Goal: Task Accomplishment & Management: Manage account settings

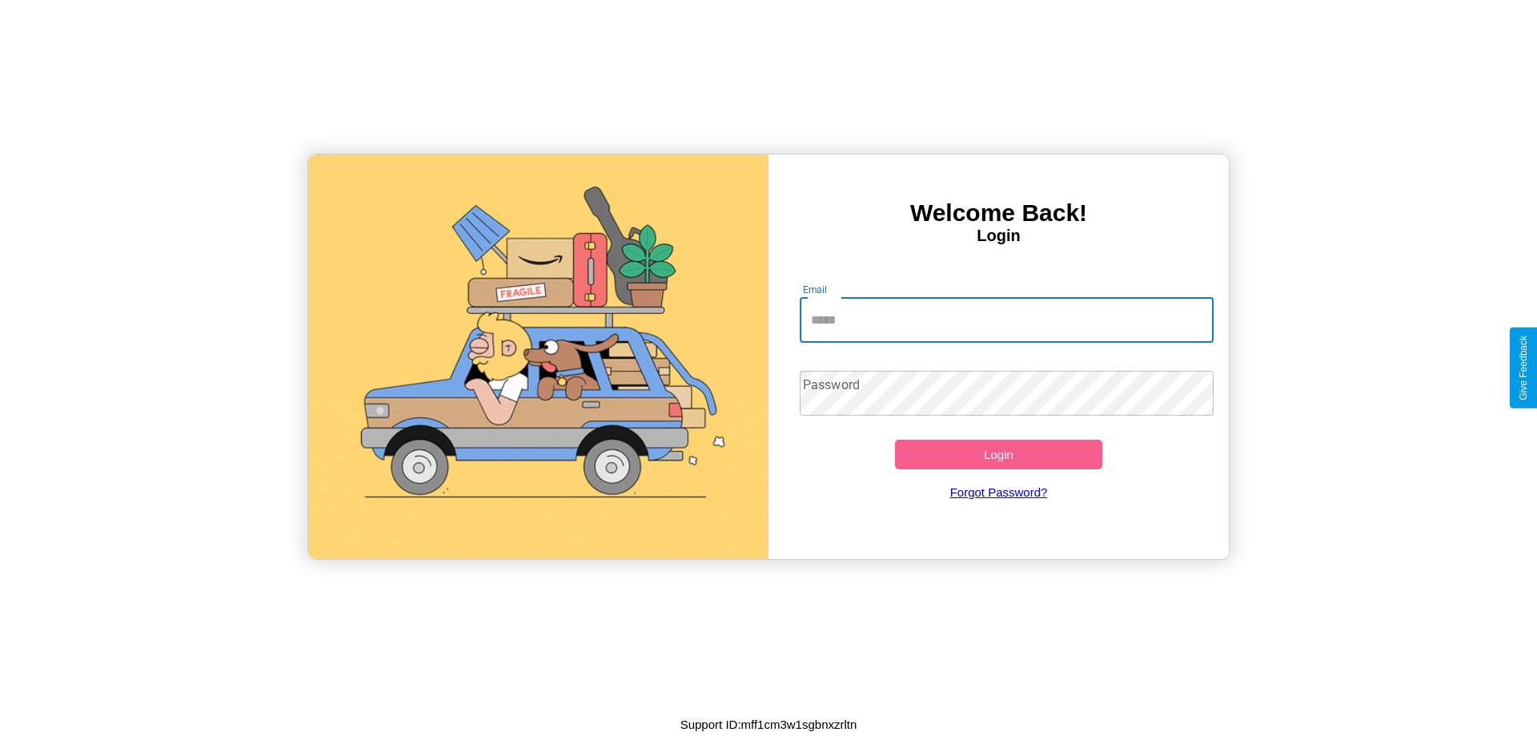
click at [1006, 319] on input "Email" at bounding box center [1007, 320] width 415 height 45
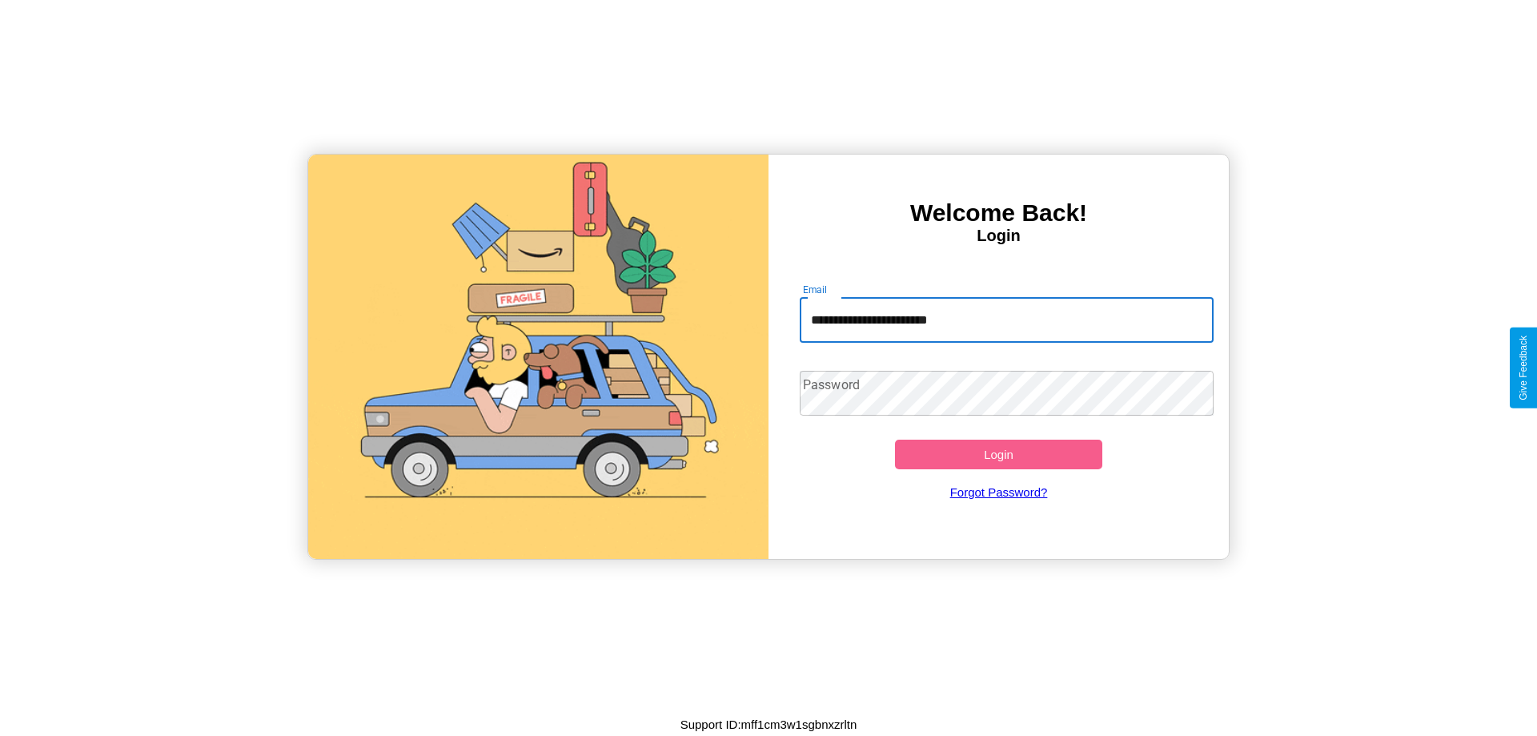
type input "**********"
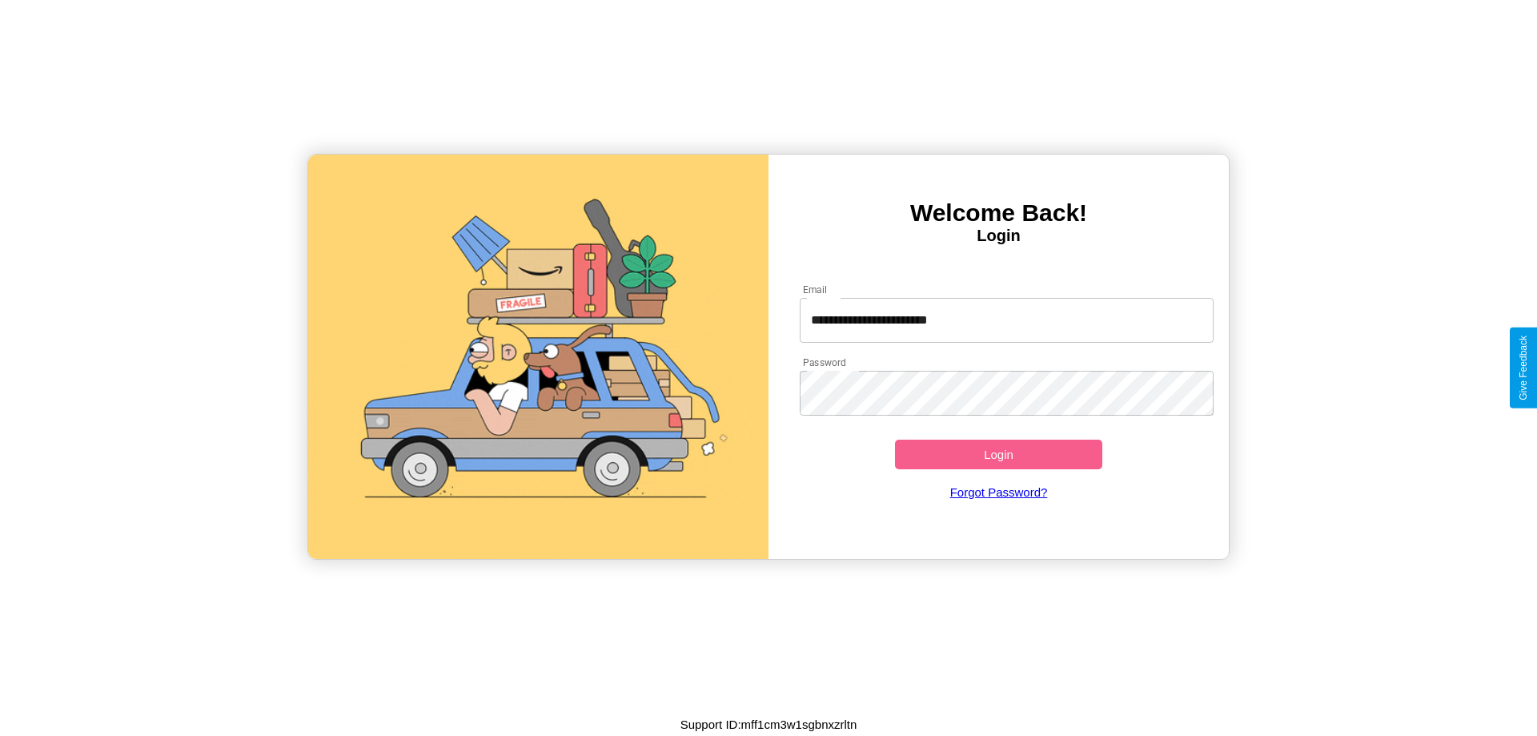
click at [998, 454] on button "Login" at bounding box center [998, 455] width 207 height 30
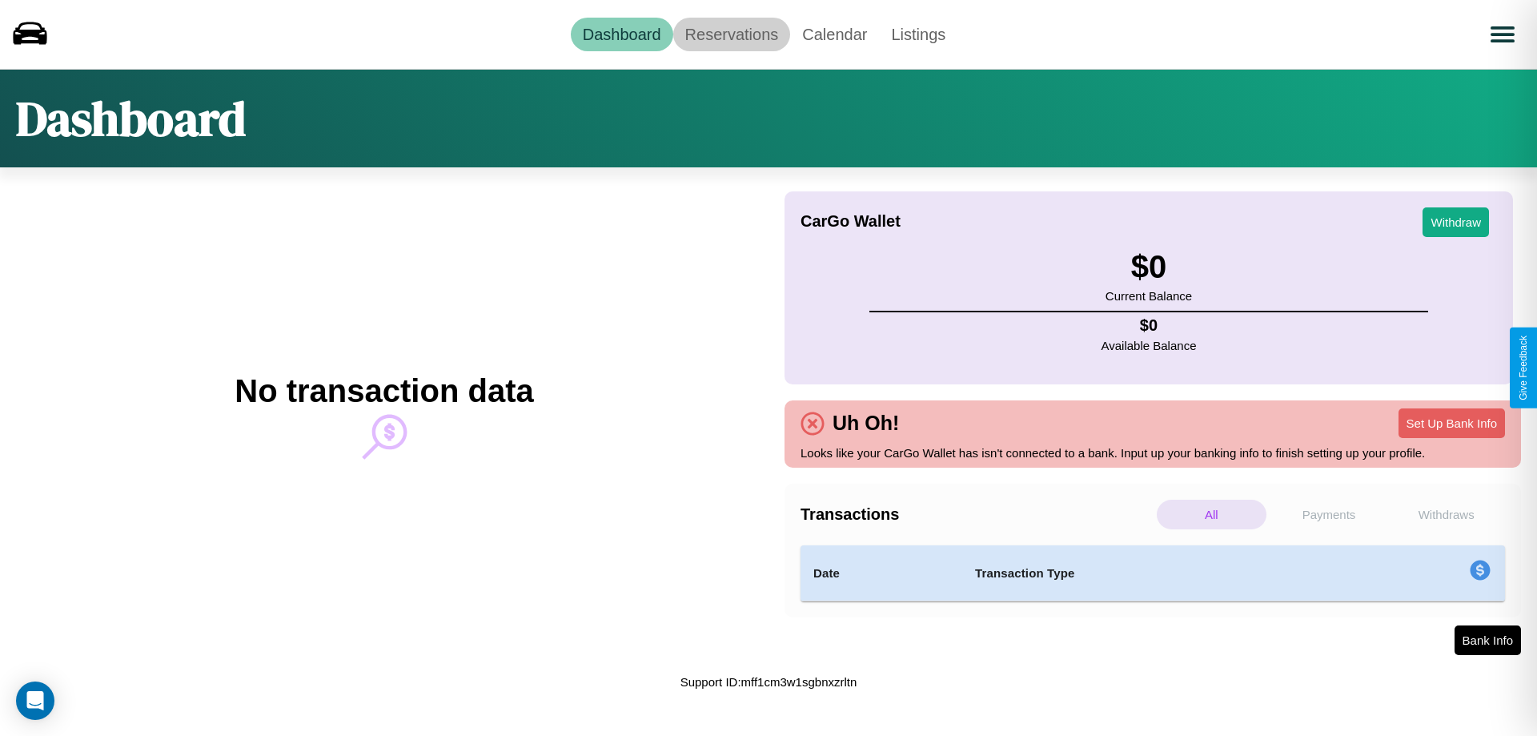
click at [731, 34] on link "Reservations" at bounding box center [732, 35] width 118 height 34
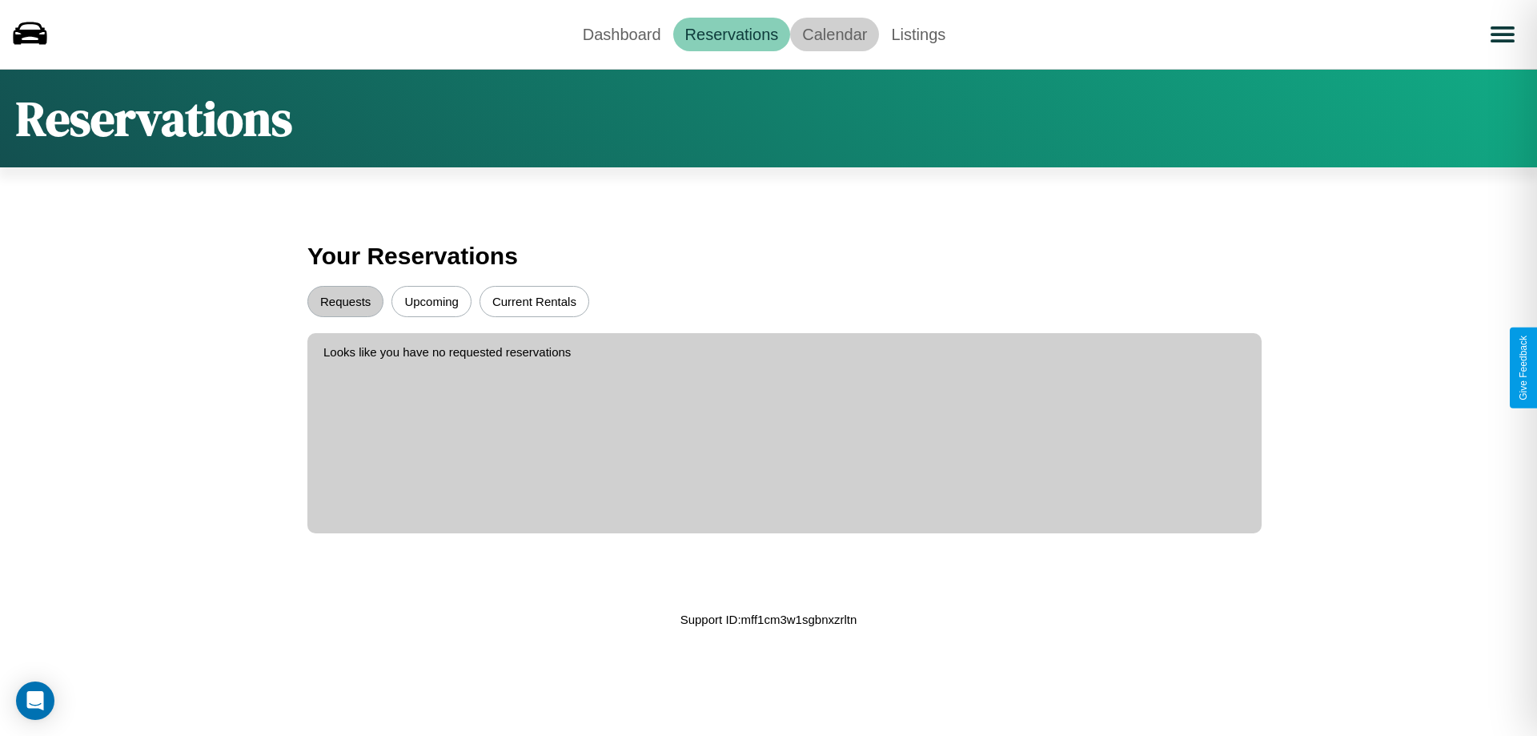
click at [834, 34] on link "Calendar" at bounding box center [834, 35] width 89 height 34
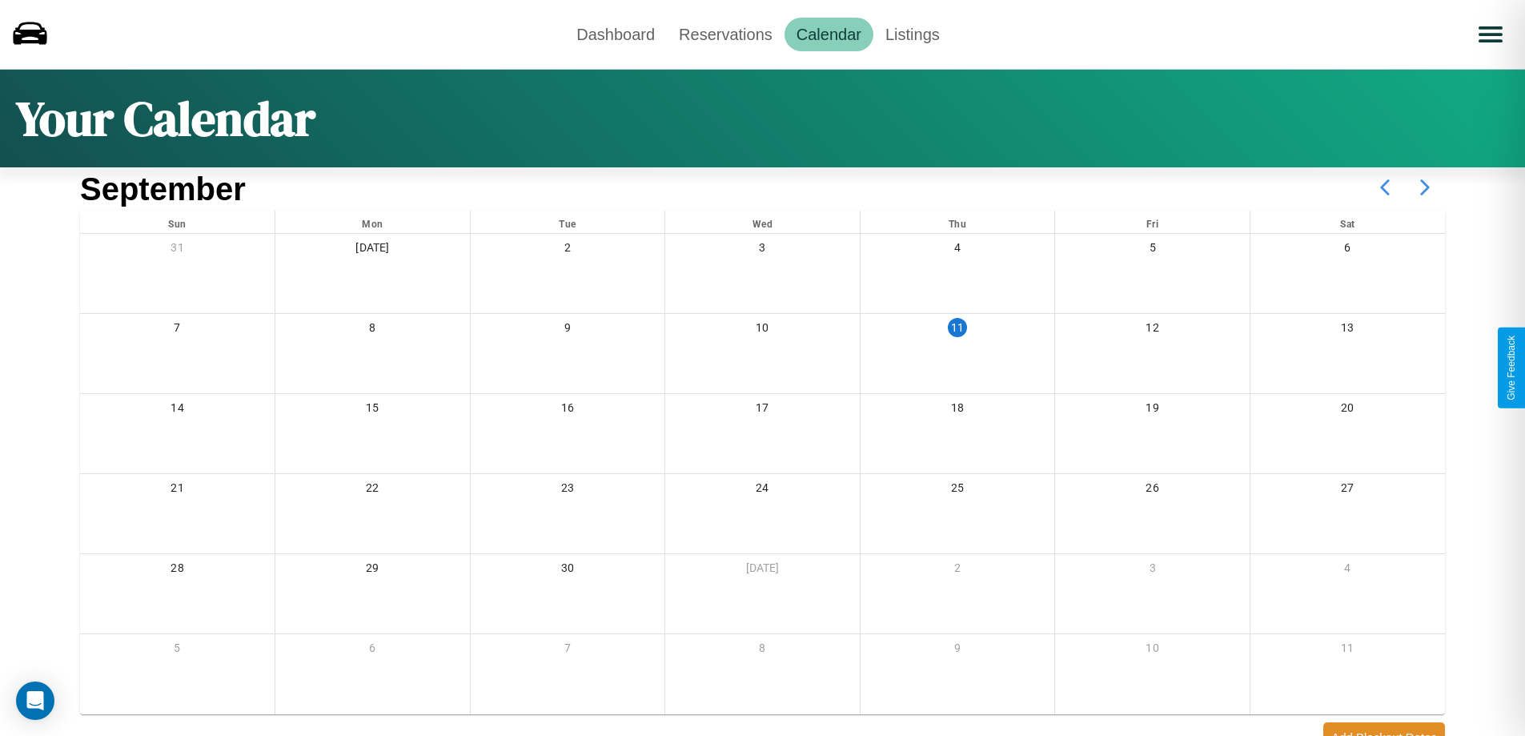
click at [1425, 187] on icon at bounding box center [1425, 187] width 40 height 40
